Goal: Task Accomplishment & Management: Use online tool/utility

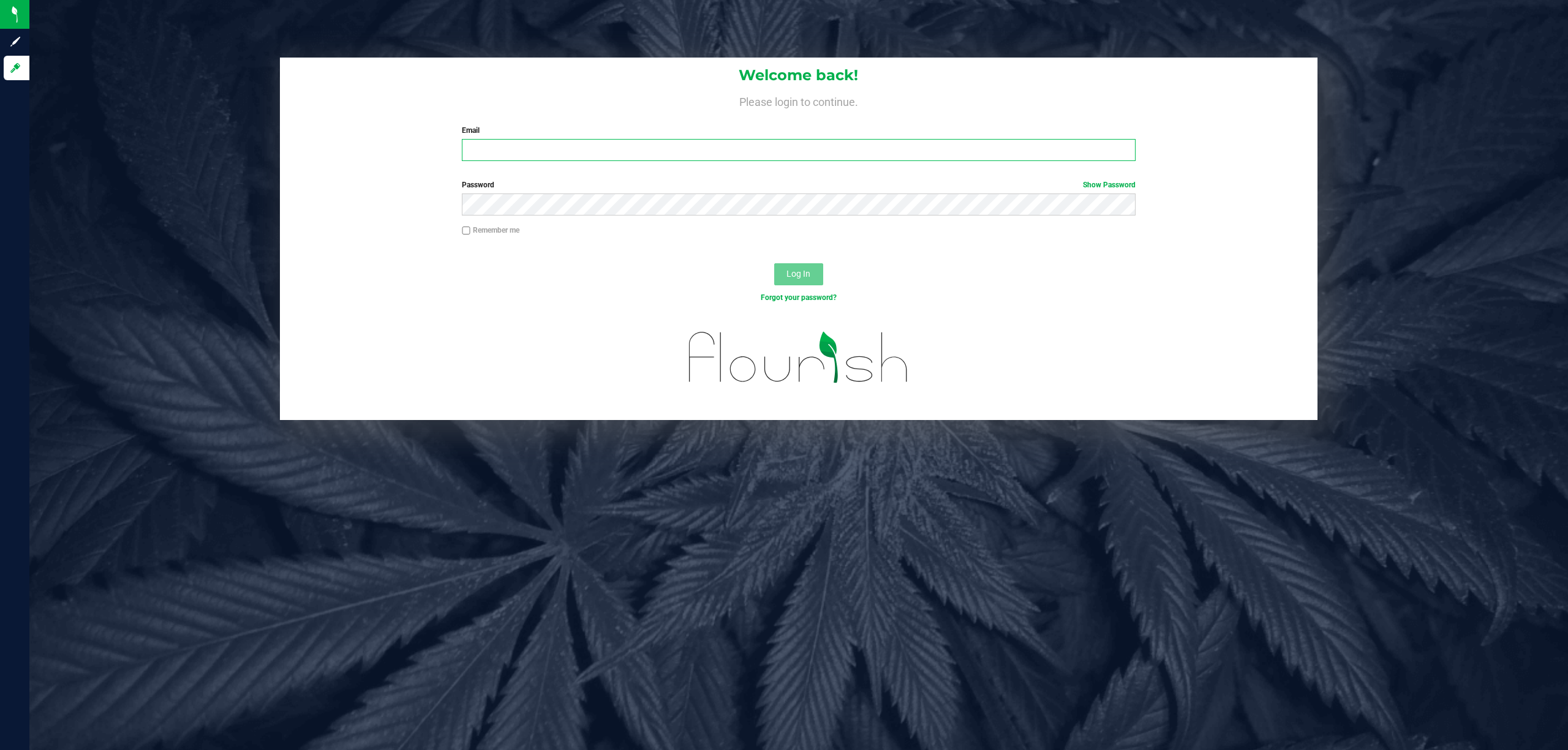
click at [932, 147] on input "Email" at bounding box center [799, 150] width 674 height 22
type input "[EMAIL_ADDRESS][DOMAIN_NAME]"
click at [774, 264] on button "Log In" at bounding box center [799, 275] width 49 height 22
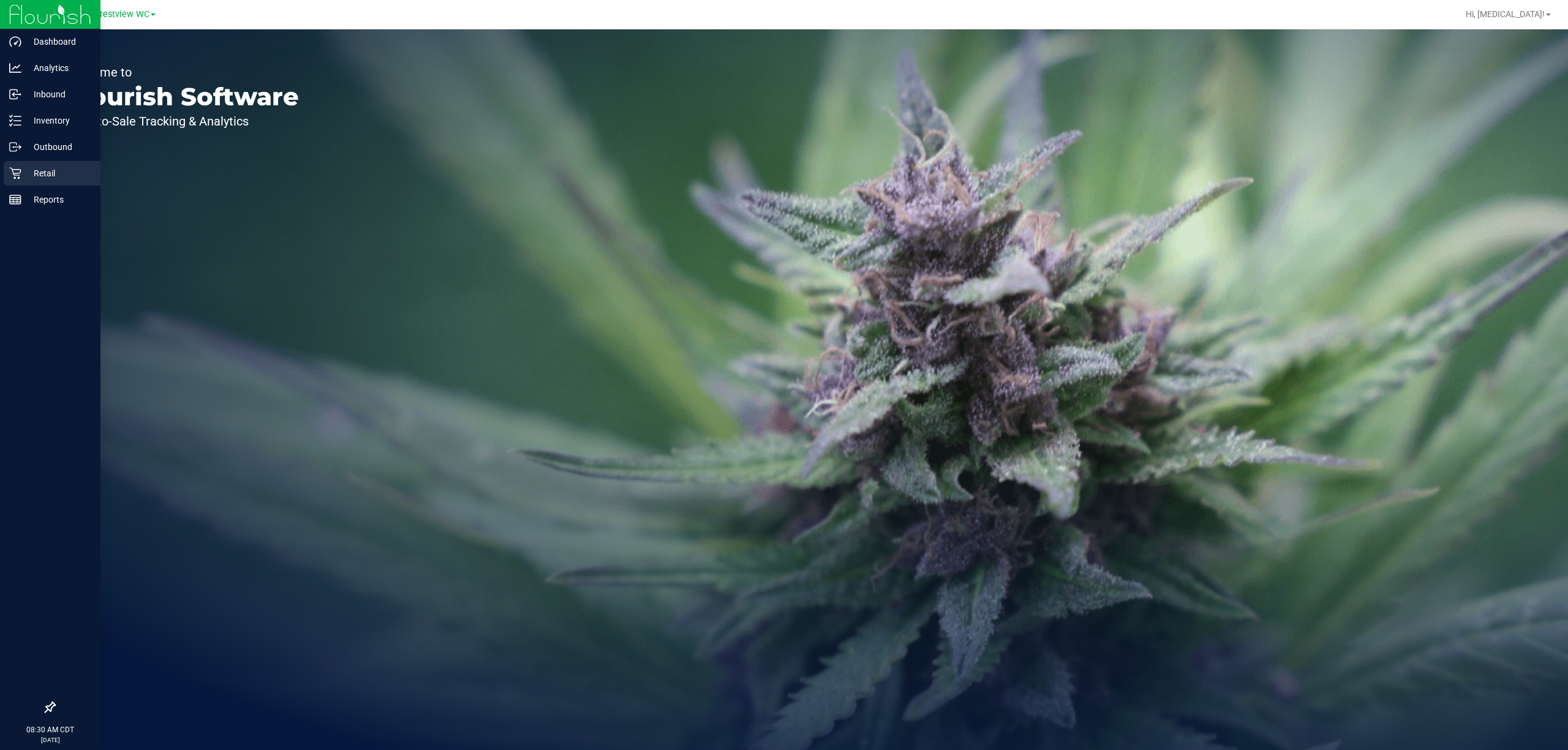
click at [34, 161] on div "Retail" at bounding box center [52, 173] width 97 height 25
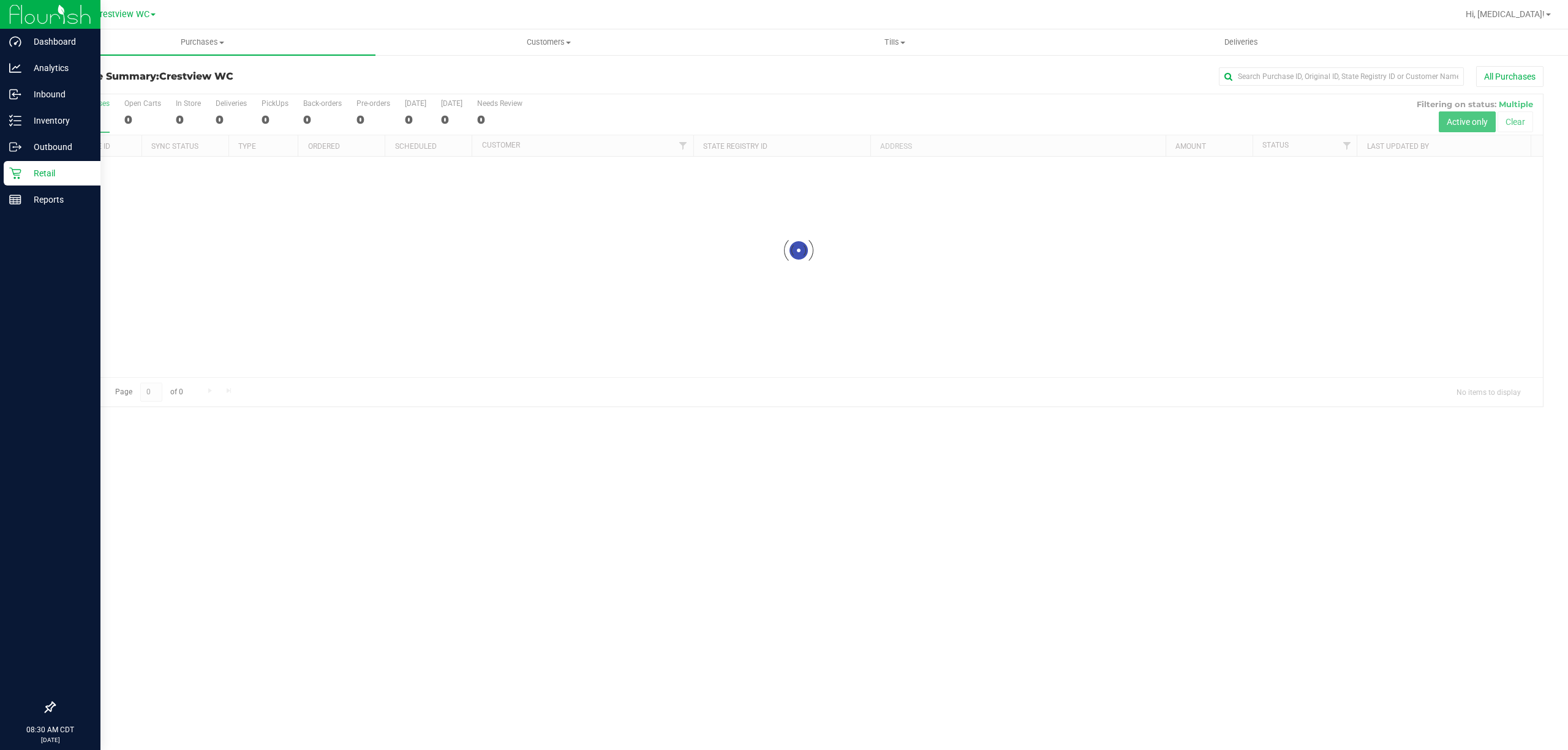
click at [57, 701] on div at bounding box center [50, 707] width 100 height 23
click at [42, 711] on div at bounding box center [50, 707] width 100 height 23
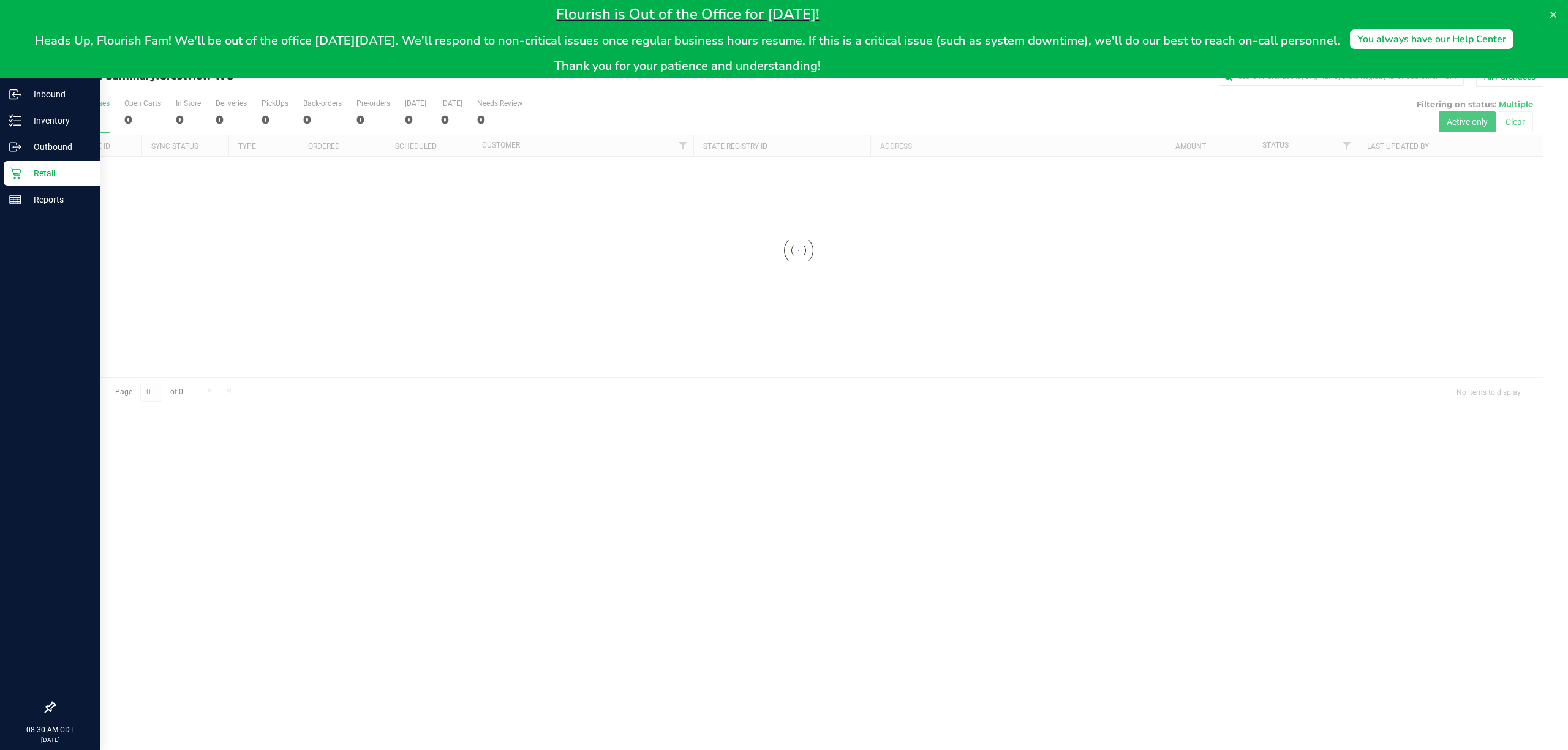
click at [45, 708] on icon at bounding box center [50, 707] width 12 height 12
click at [44, 708] on input "checkbox" at bounding box center [44, 708] width 0 height 0
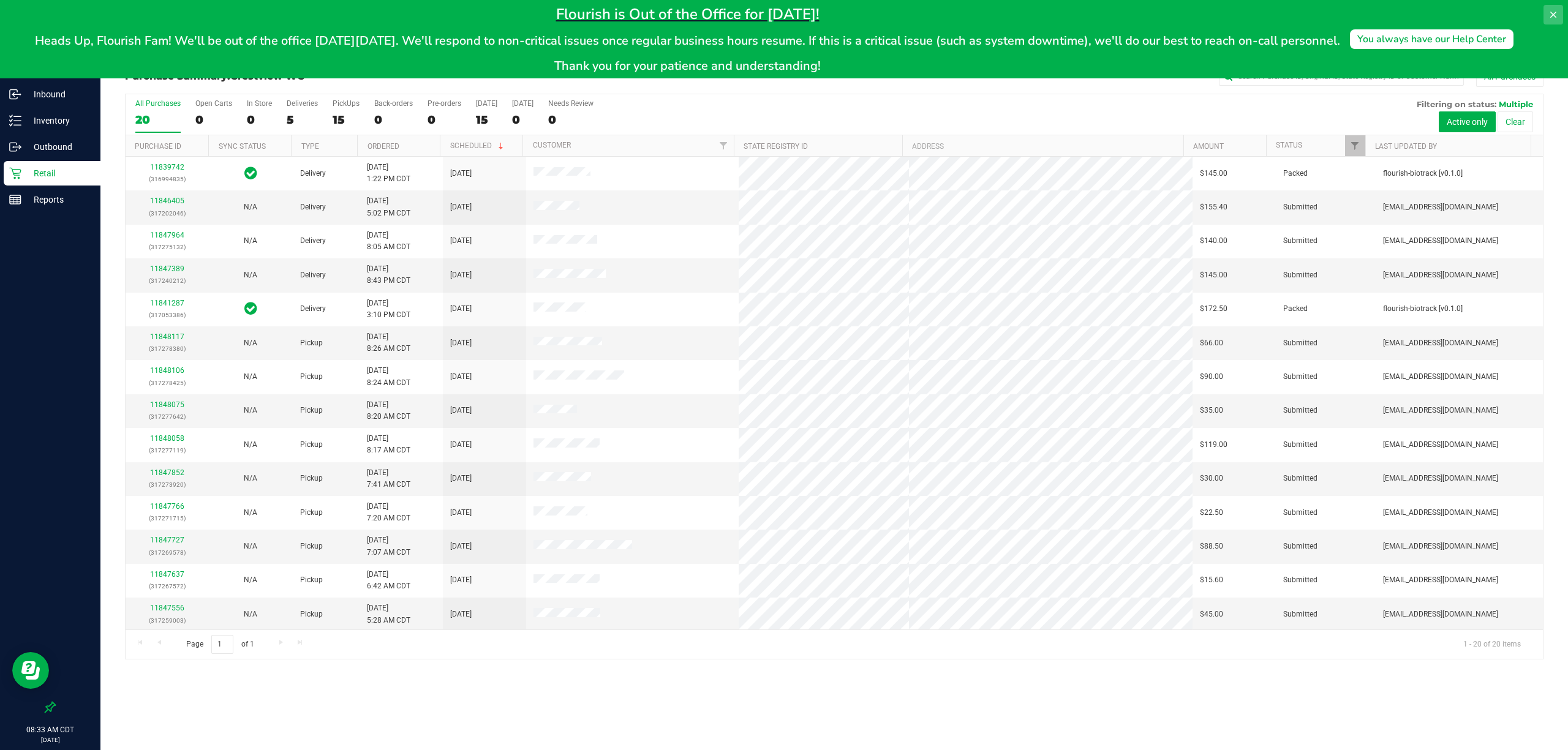
click at [1556, 11] on icon at bounding box center [1554, 15] width 10 height 10
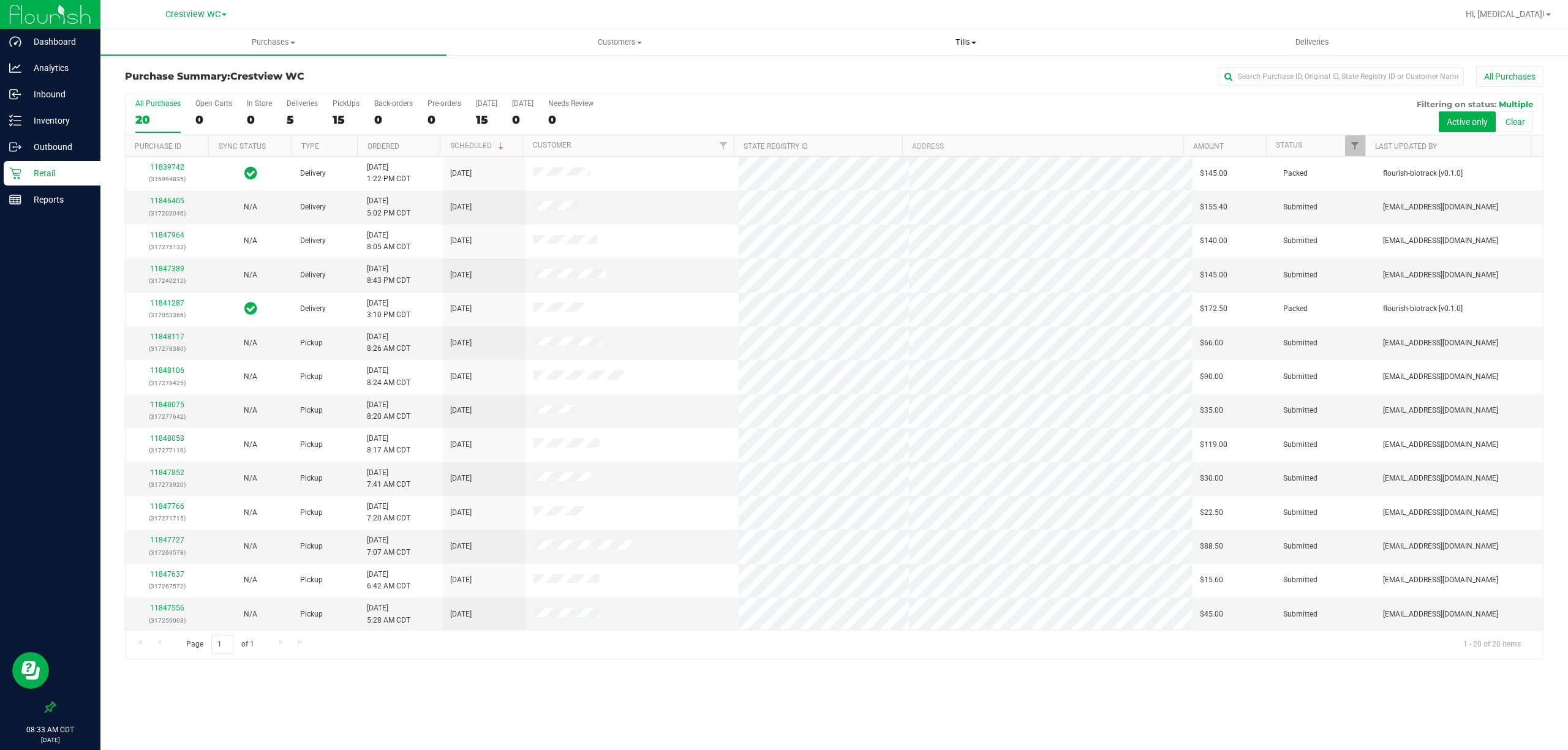
click at [959, 49] on uib-tab-heading "Tills Manage tills Reconcile e-payments" at bounding box center [965, 42] width 345 height 25
click at [875, 71] on li "Manage tills" at bounding box center [966, 73] width 346 height 14
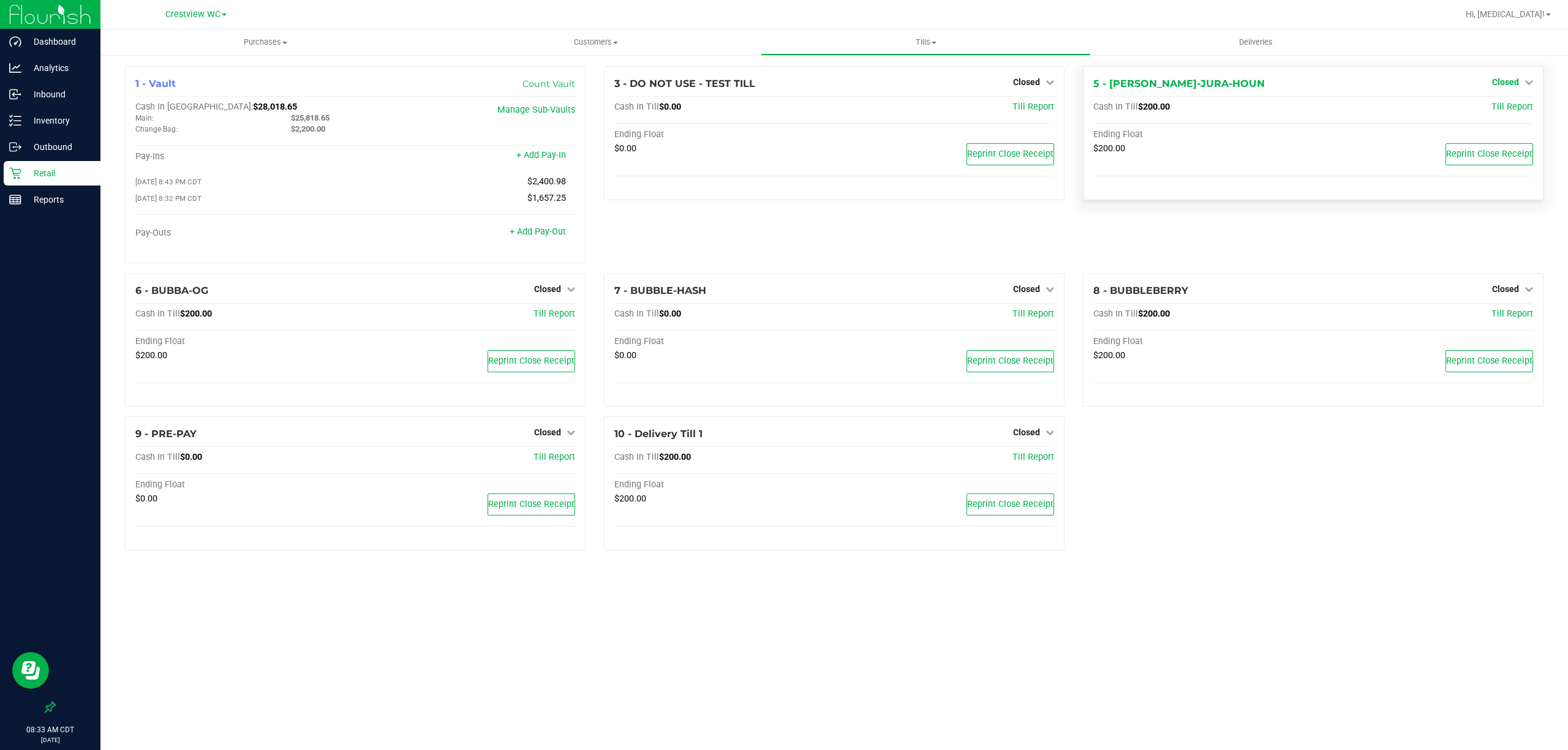
click at [1520, 81] on link "Closed" at bounding box center [1513, 82] width 41 height 10
click at [1520, 105] on link "Open Till" at bounding box center [1505, 108] width 32 height 10
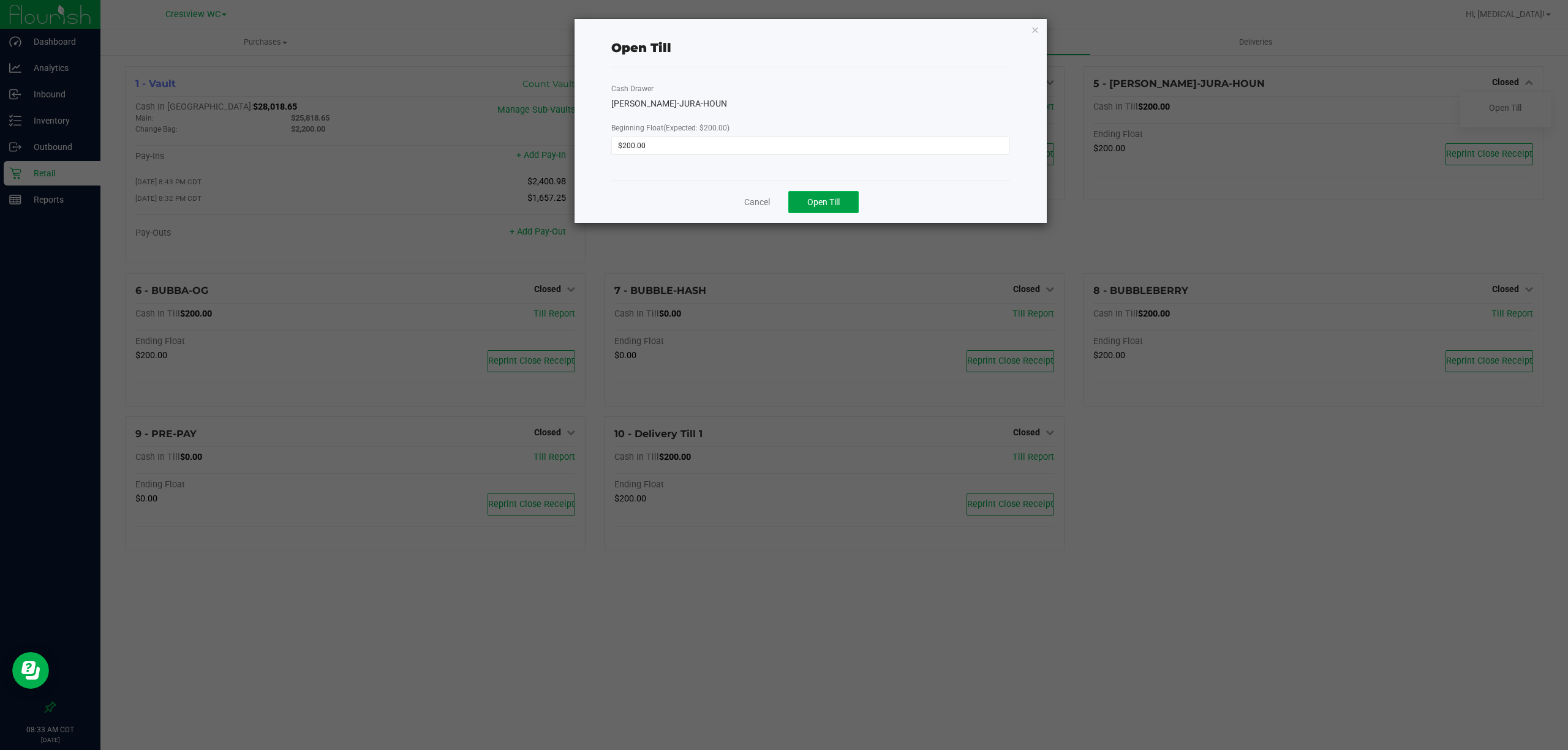
click at [829, 204] on span "Open Till" at bounding box center [824, 202] width 32 height 10
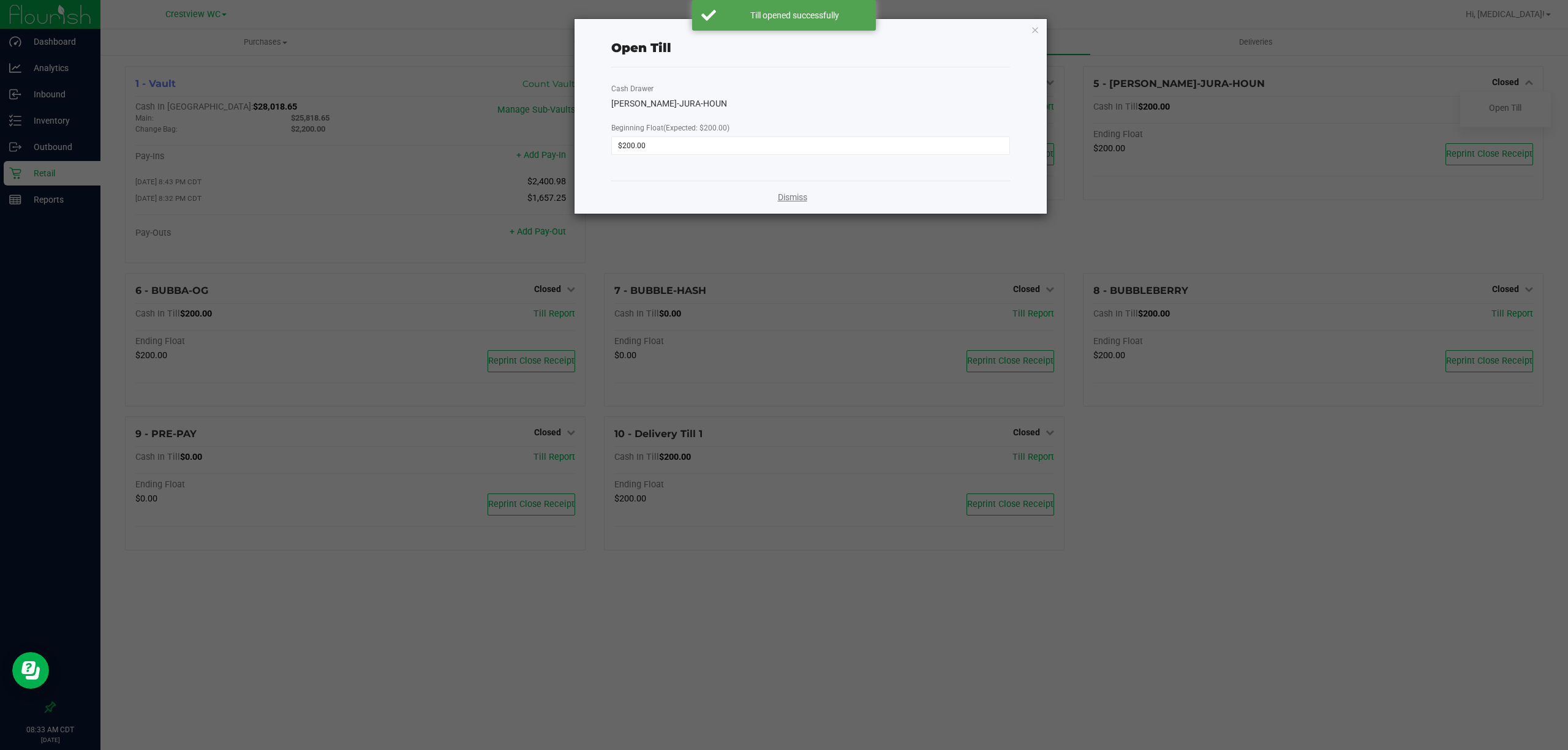
click at [790, 194] on link "Dismiss" at bounding box center [792, 197] width 30 height 13
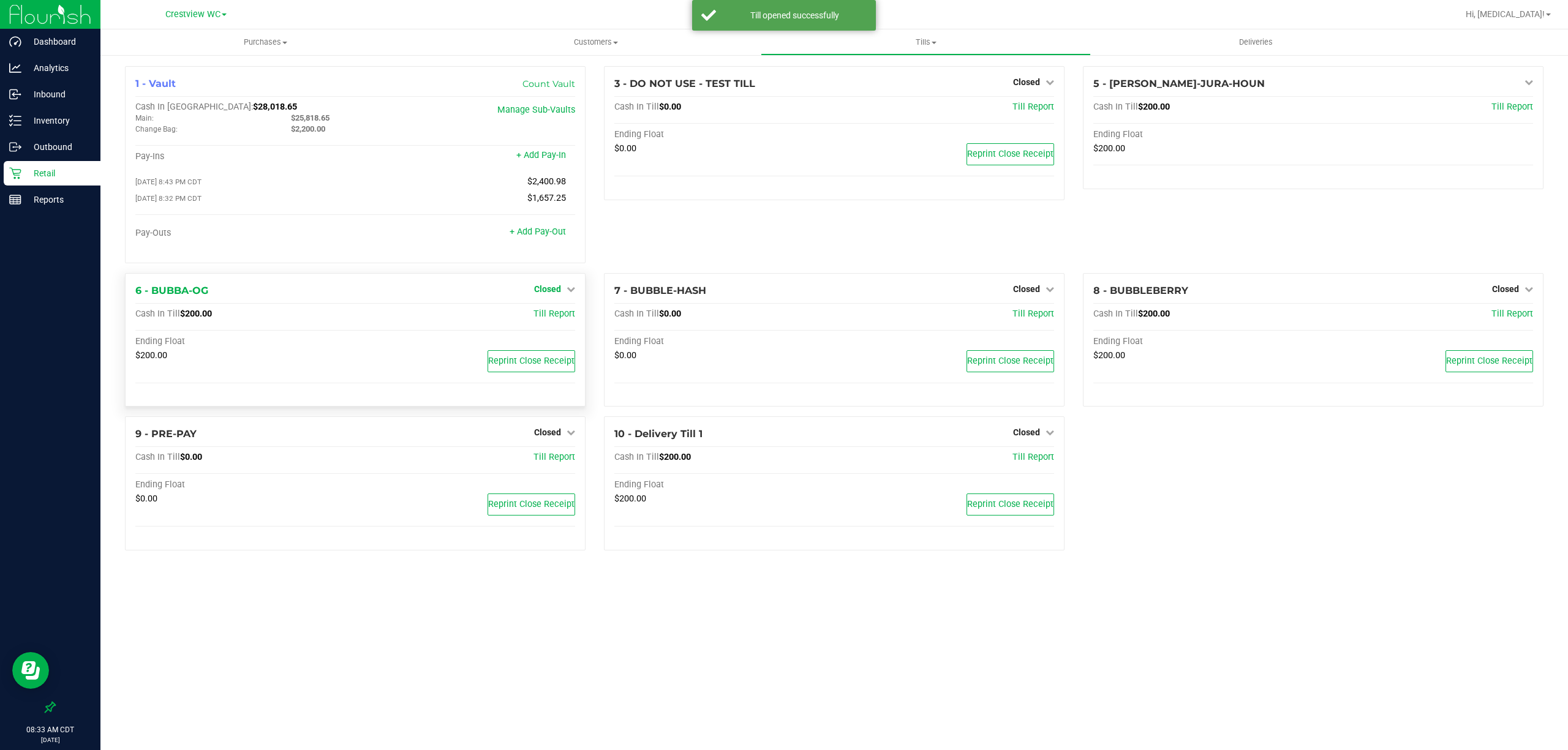
click at [551, 287] on span "Closed" at bounding box center [548, 289] width 27 height 10
click at [545, 319] on link "Open Till" at bounding box center [547, 315] width 32 height 10
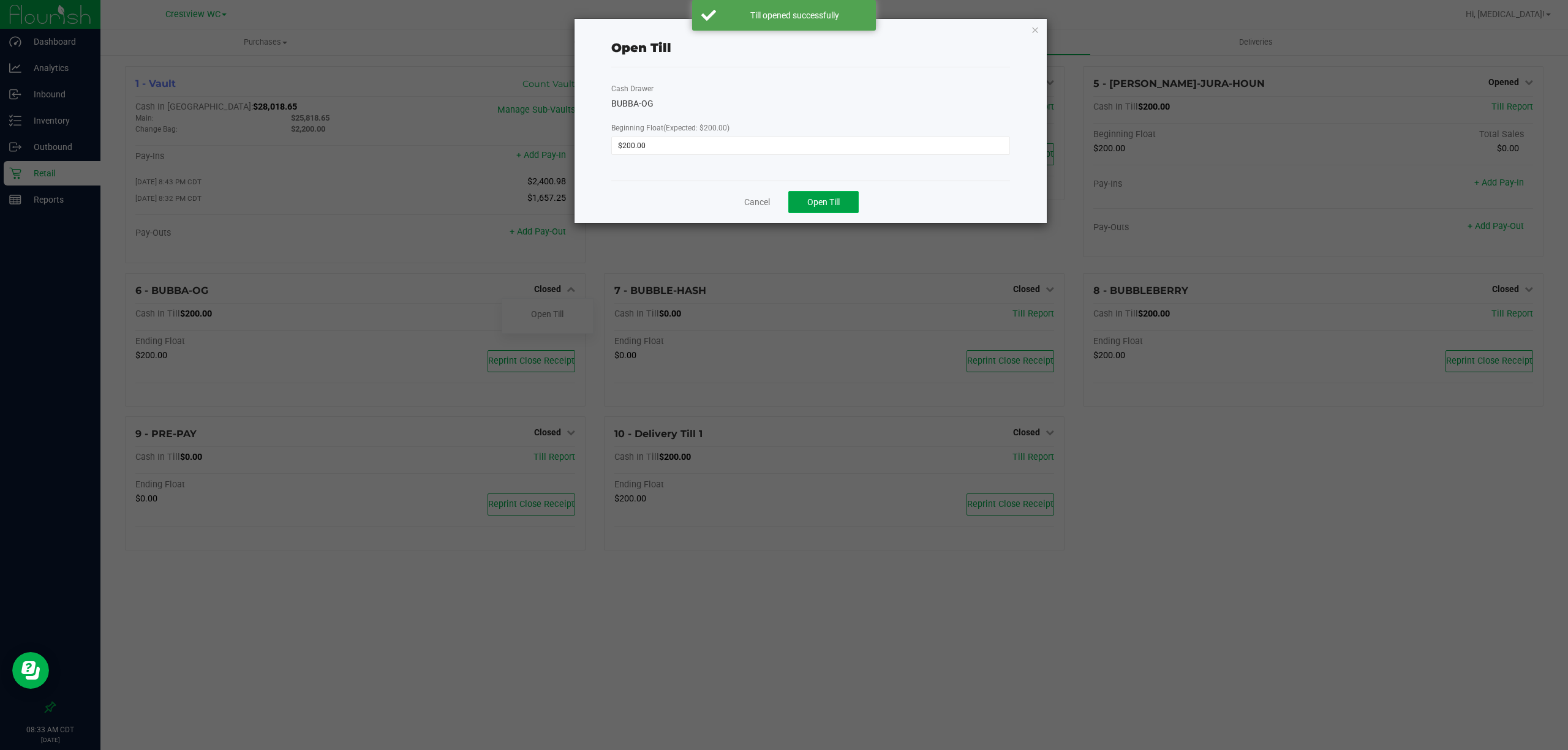
click at [853, 201] on button "Open Till" at bounding box center [824, 202] width 71 height 22
click at [790, 191] on link "Dismiss" at bounding box center [792, 197] width 30 height 13
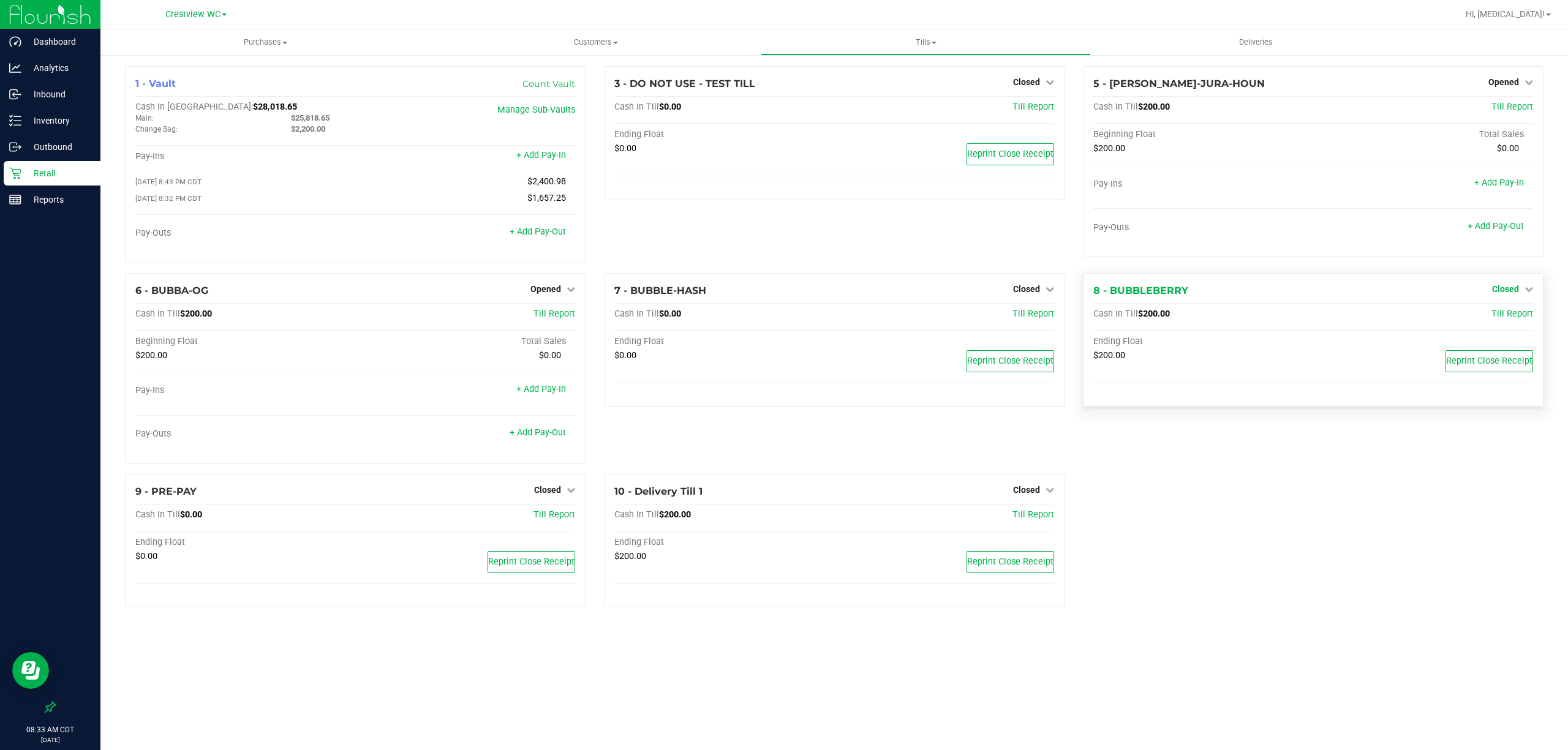
click at [1504, 289] on span "Closed" at bounding box center [1506, 289] width 27 height 10
click at [1501, 314] on link "Open Till" at bounding box center [1505, 315] width 32 height 10
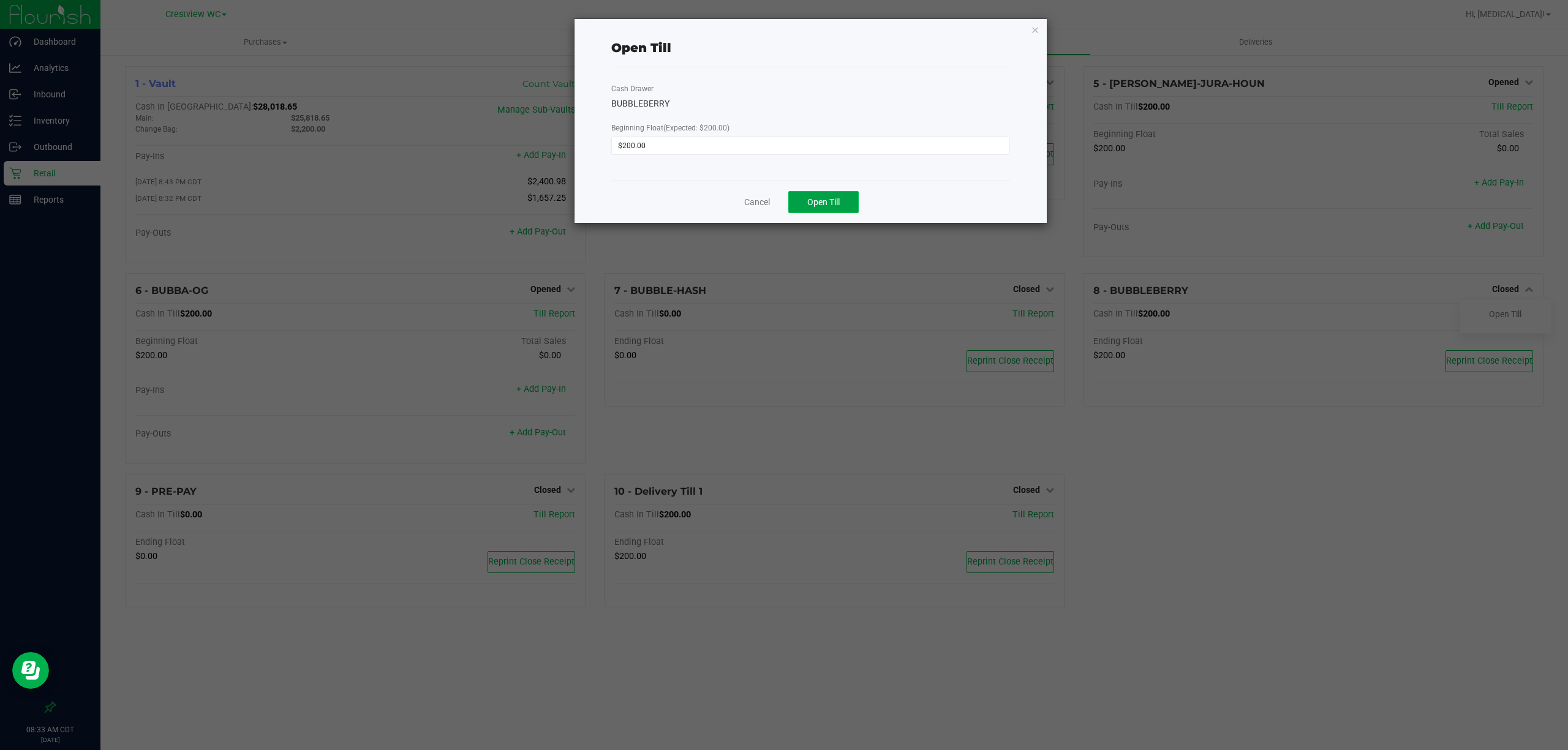
click at [807, 199] on span "Open Till" at bounding box center [824, 202] width 32 height 10
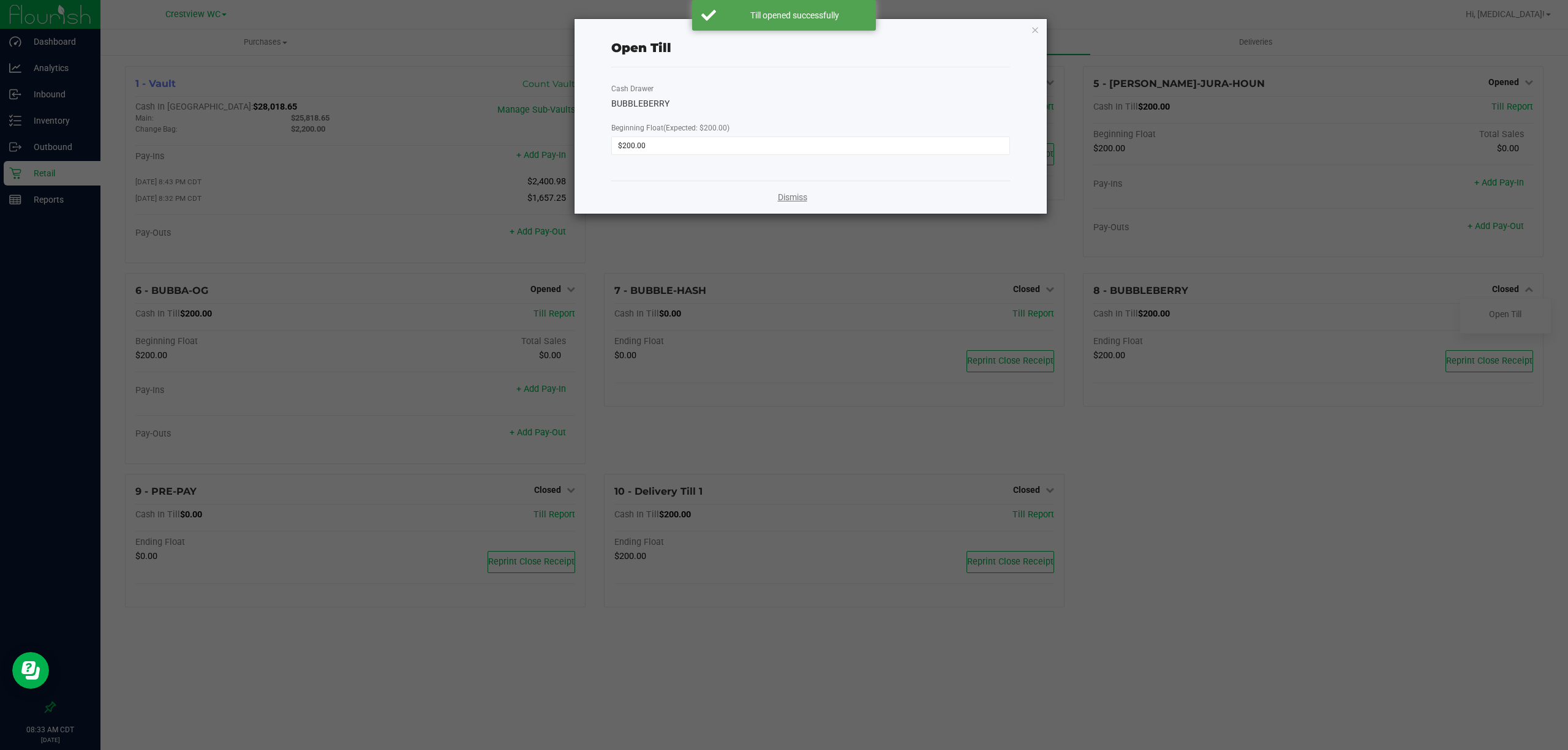
click at [784, 200] on link "Dismiss" at bounding box center [792, 197] width 30 height 13
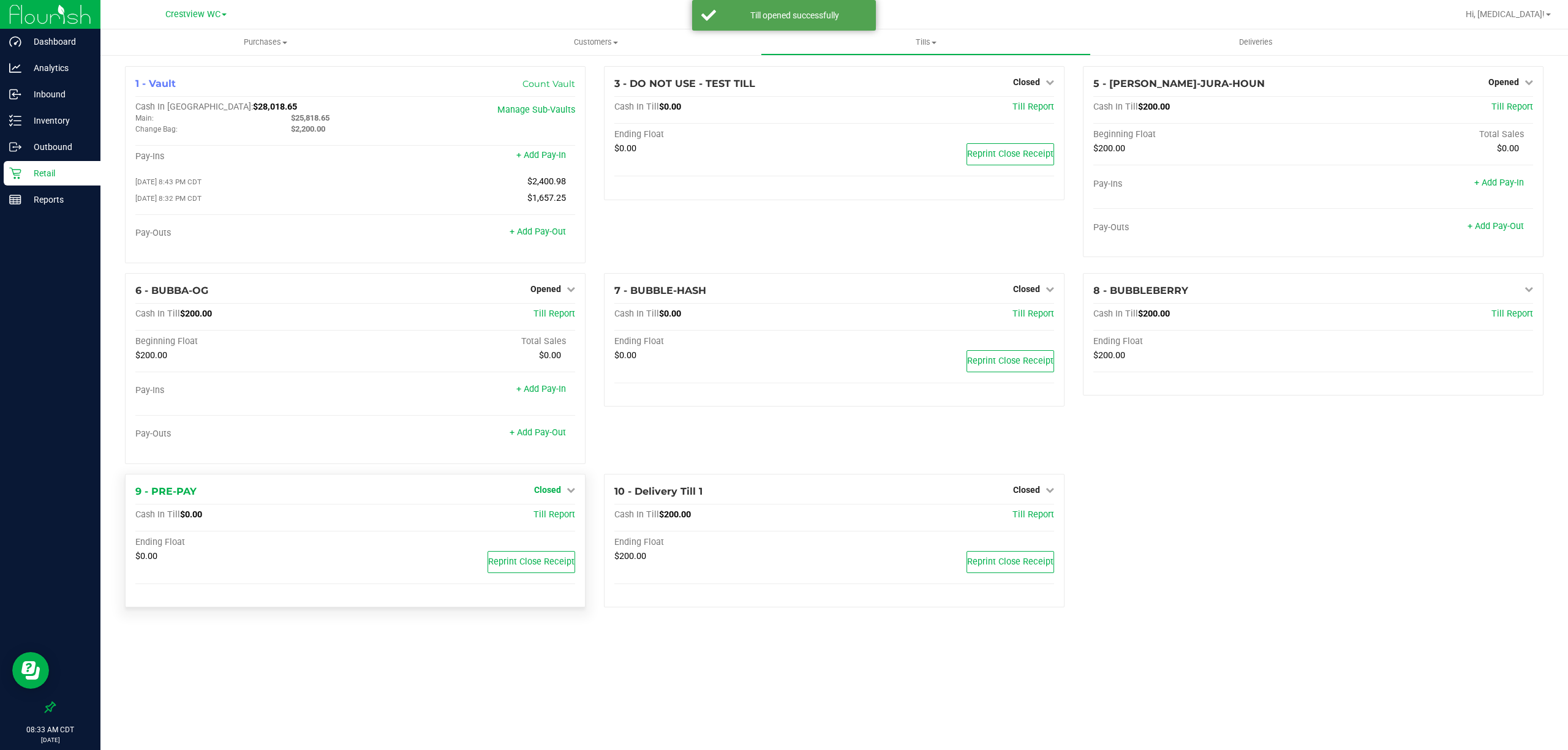
click at [545, 495] on span "Closed" at bounding box center [548, 490] width 27 height 10
click at [545, 513] on div "Open Till" at bounding box center [547, 515] width 91 height 15
click at [543, 519] on link "Open Till" at bounding box center [547, 515] width 32 height 10
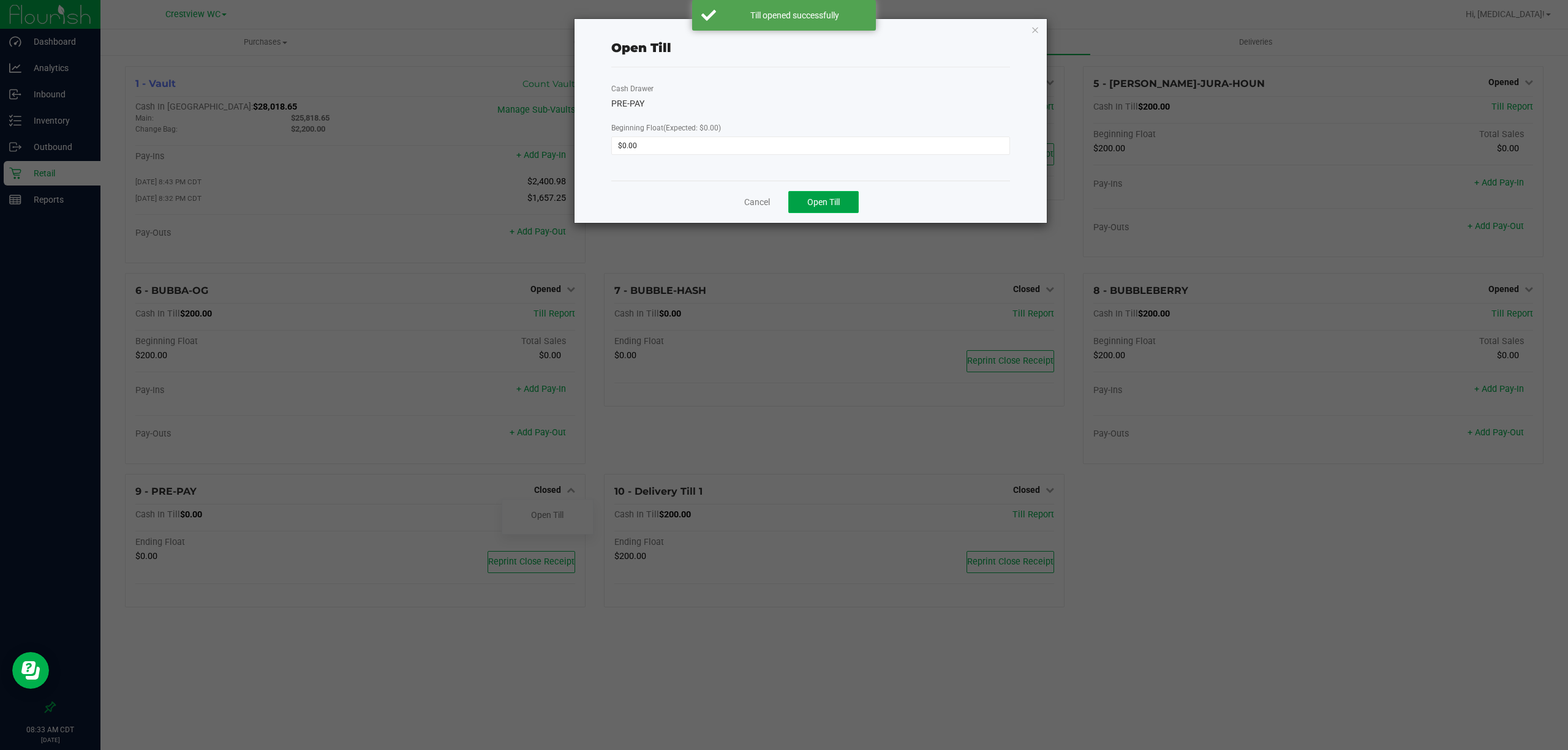
click at [839, 204] on span "Open Till" at bounding box center [824, 202] width 32 height 10
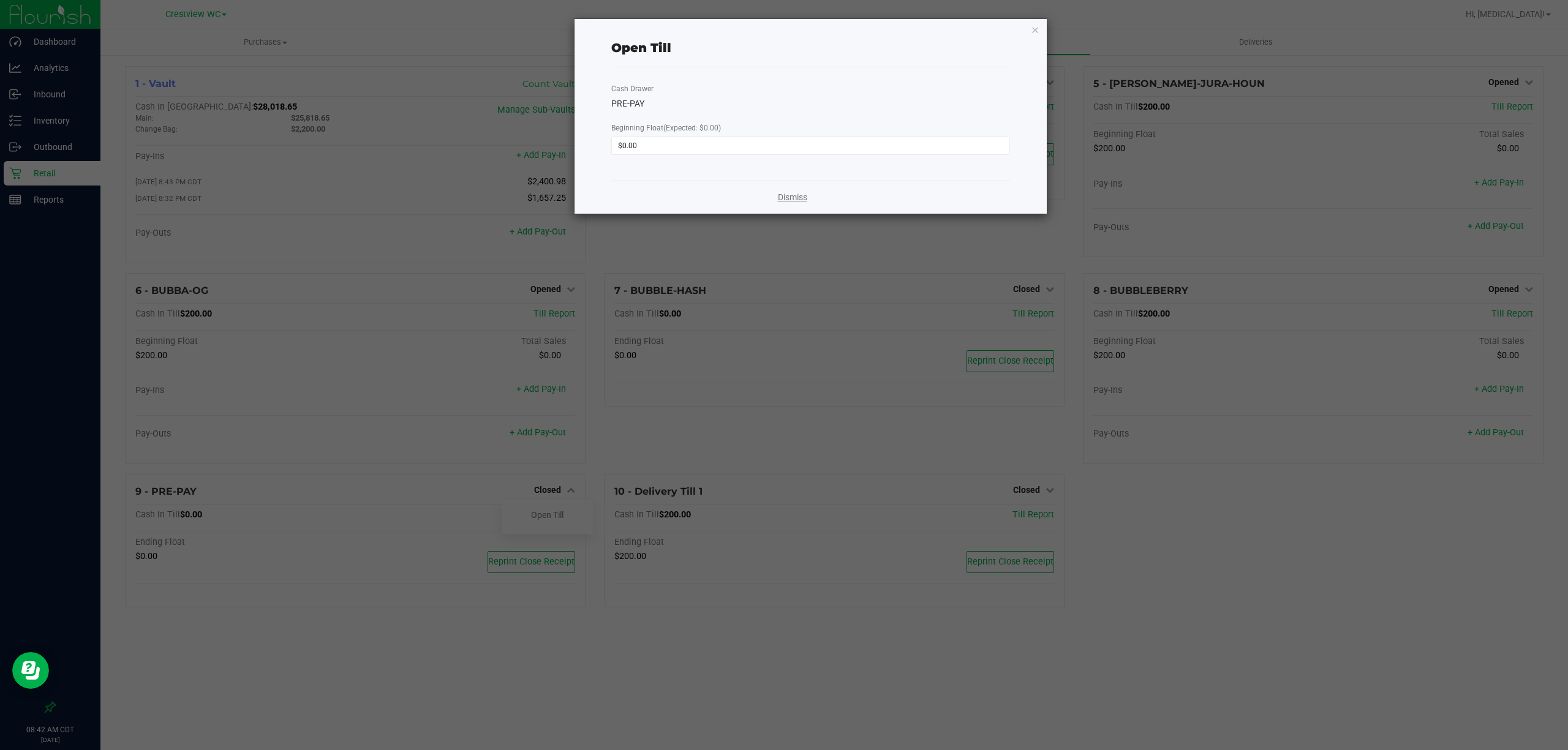
click at [793, 196] on link "Dismiss" at bounding box center [792, 197] width 30 height 13
